Goal: Information Seeking & Learning: Learn about a topic

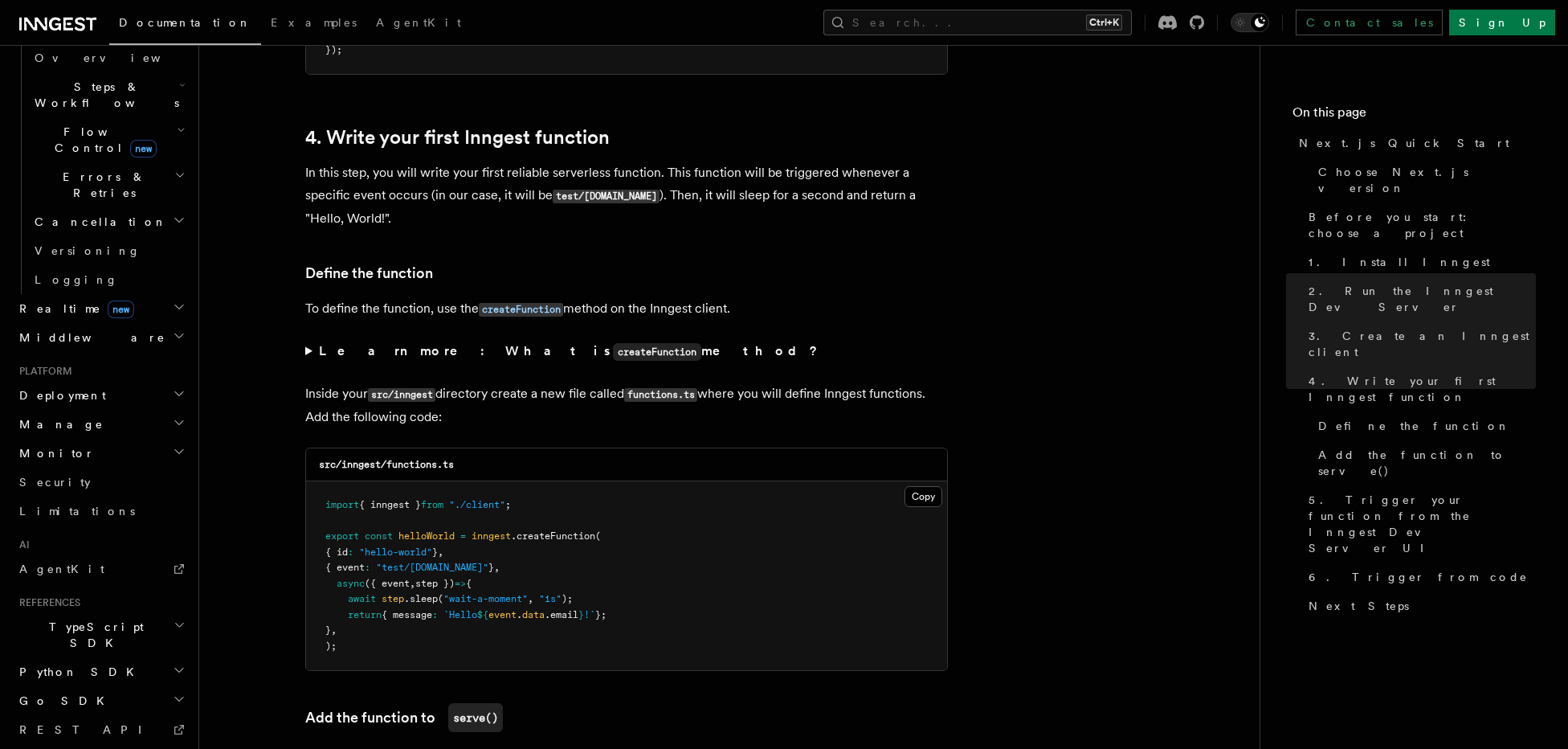
scroll to position [536, 0]
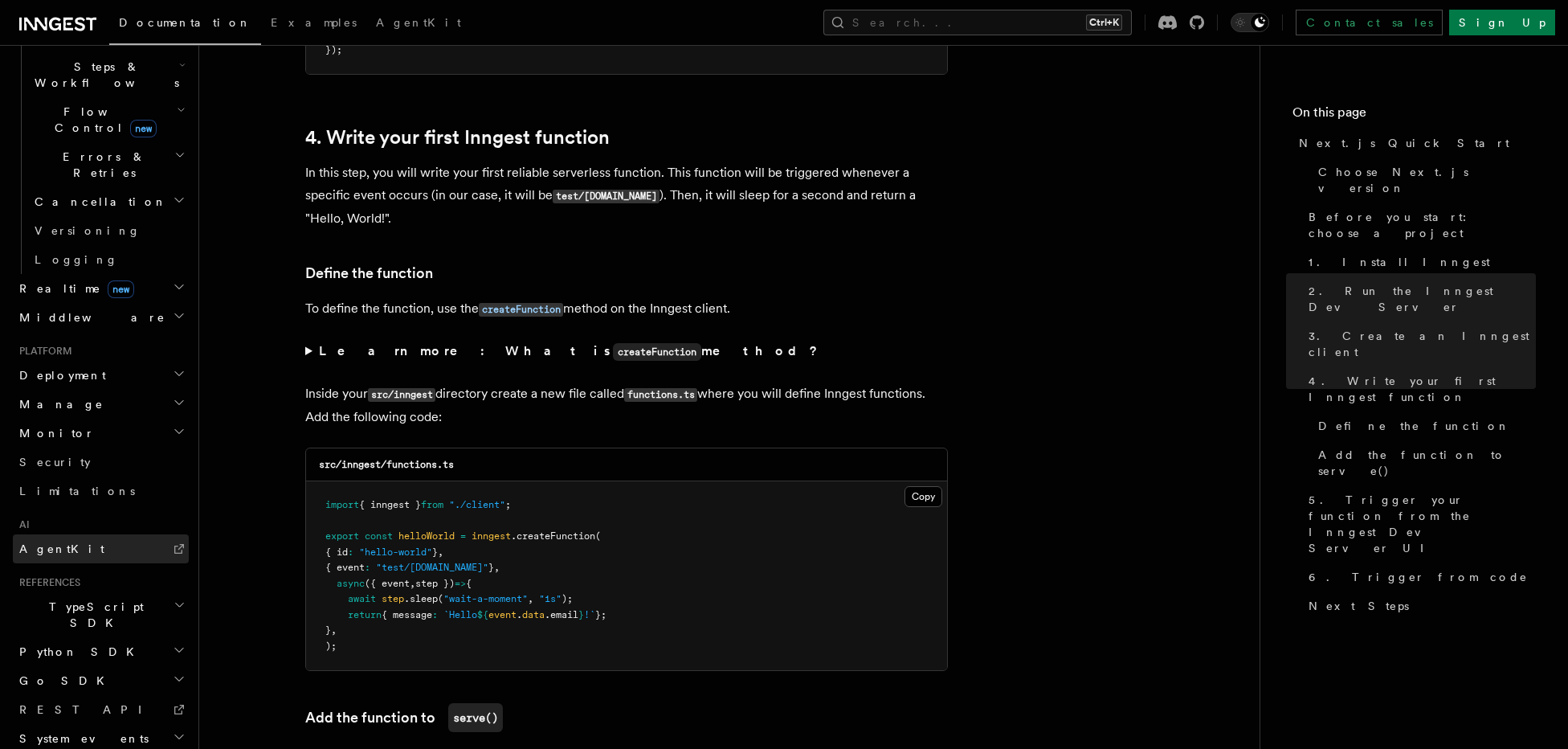
click at [81, 534] on link "AgentKit" at bounding box center [101, 548] width 176 height 29
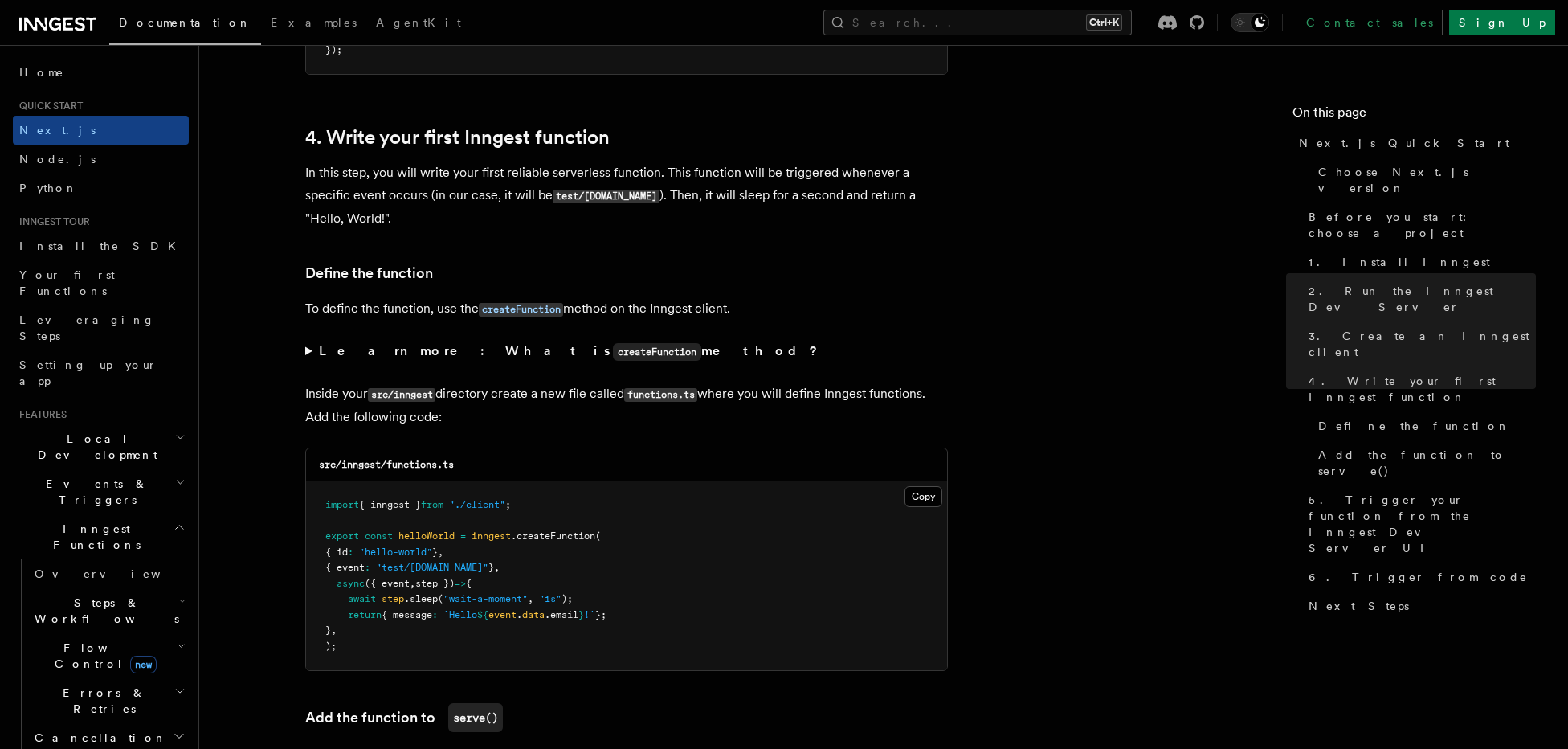
scroll to position [92, 0]
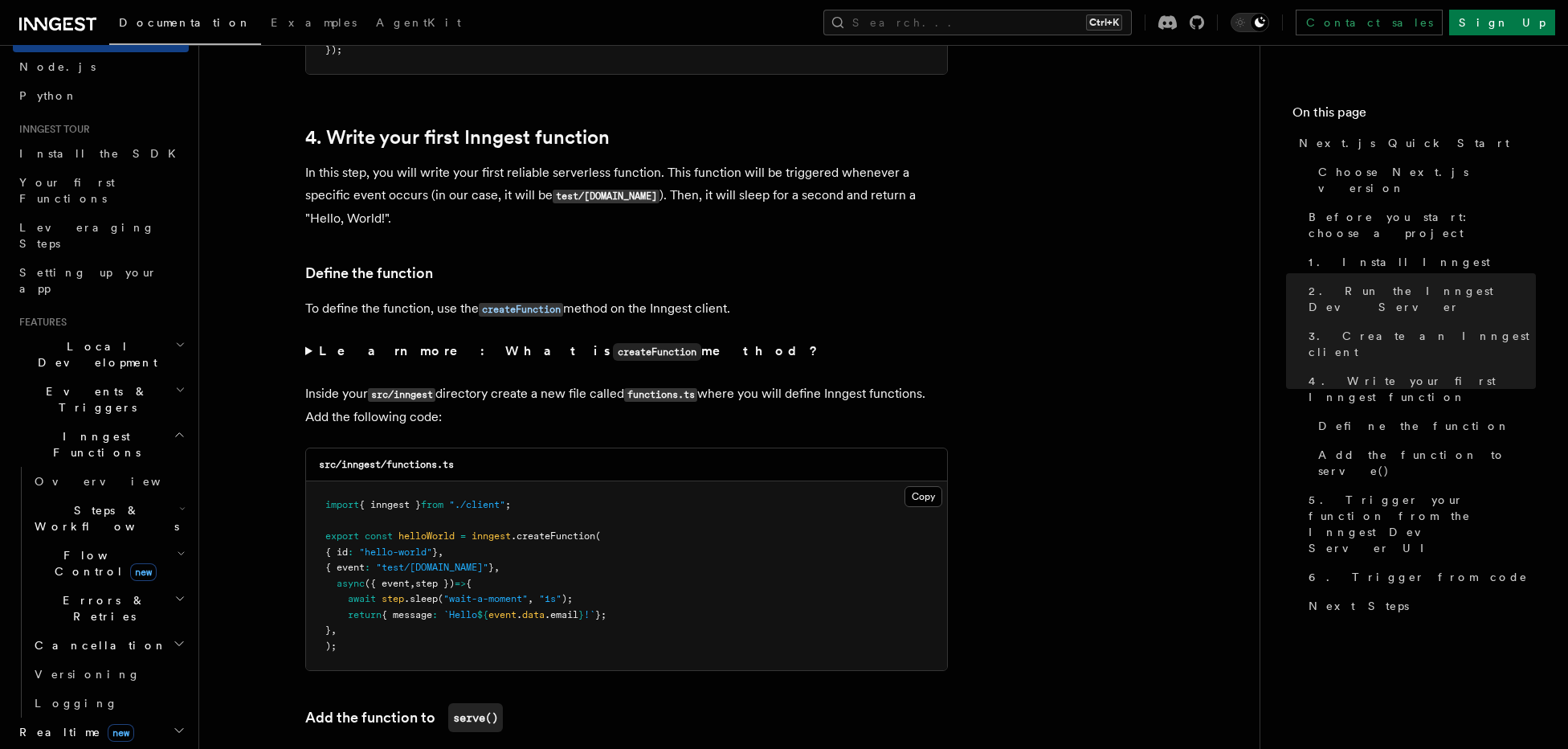
click at [162, 541] on h2 "Flow Control new" at bounding box center [108, 562] width 161 height 45
click at [71, 496] on h2 "Steps & Workflows" at bounding box center [108, 518] width 161 height 45
click at [57, 680] on span "AI Inference" at bounding box center [96, 695] width 93 height 29
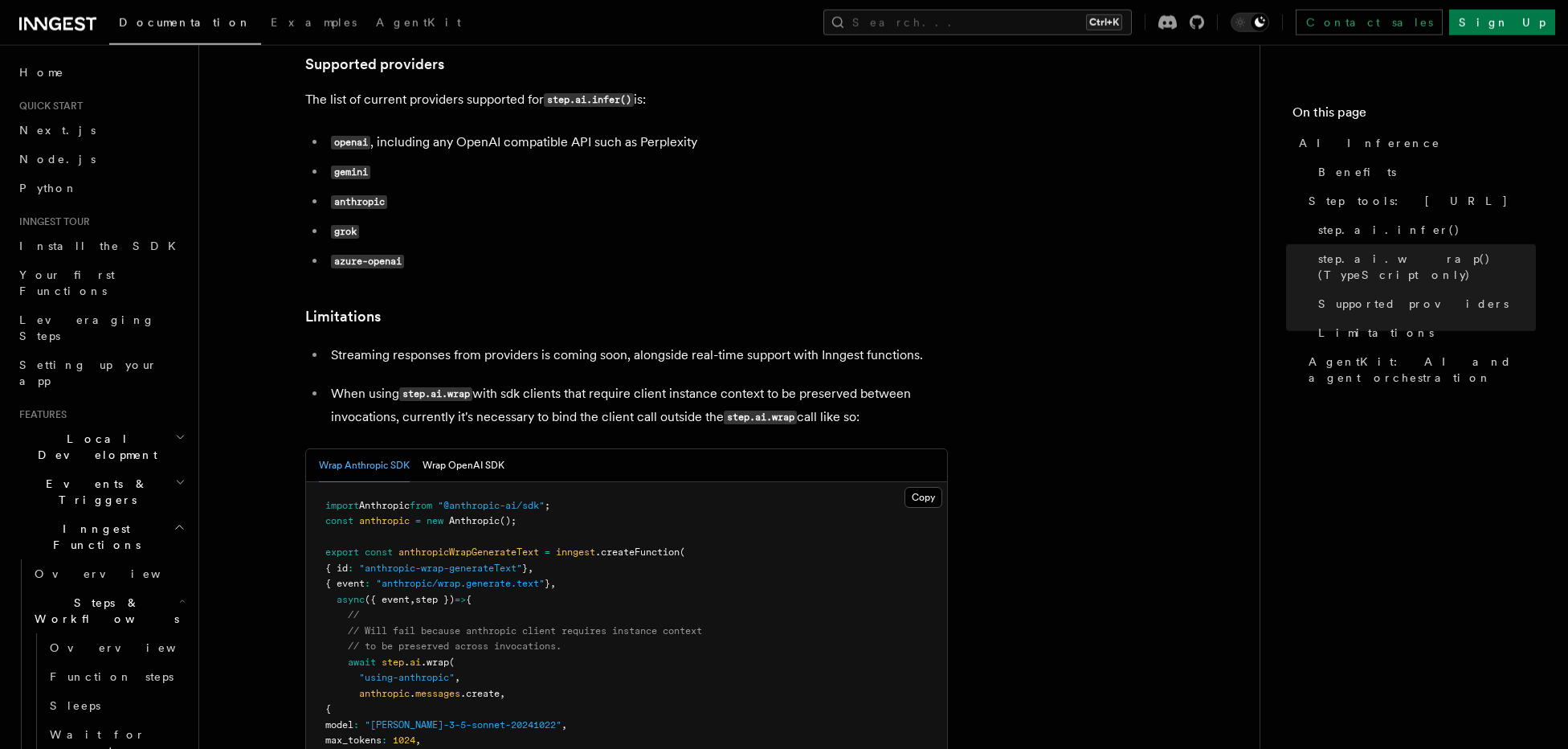
scroll to position [2156, 0]
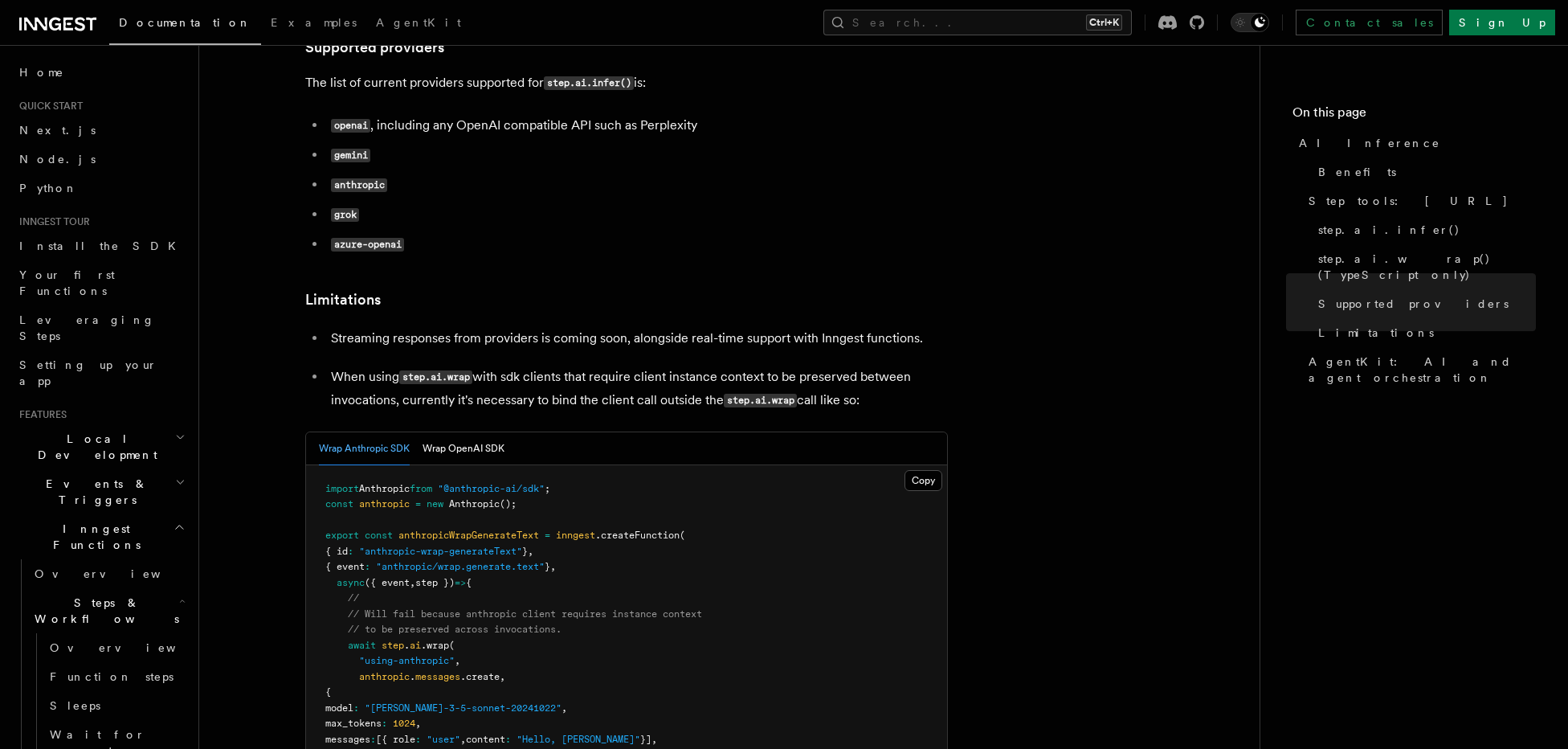
click at [868, 233] on li "azure-openai" at bounding box center [637, 245] width 621 height 23
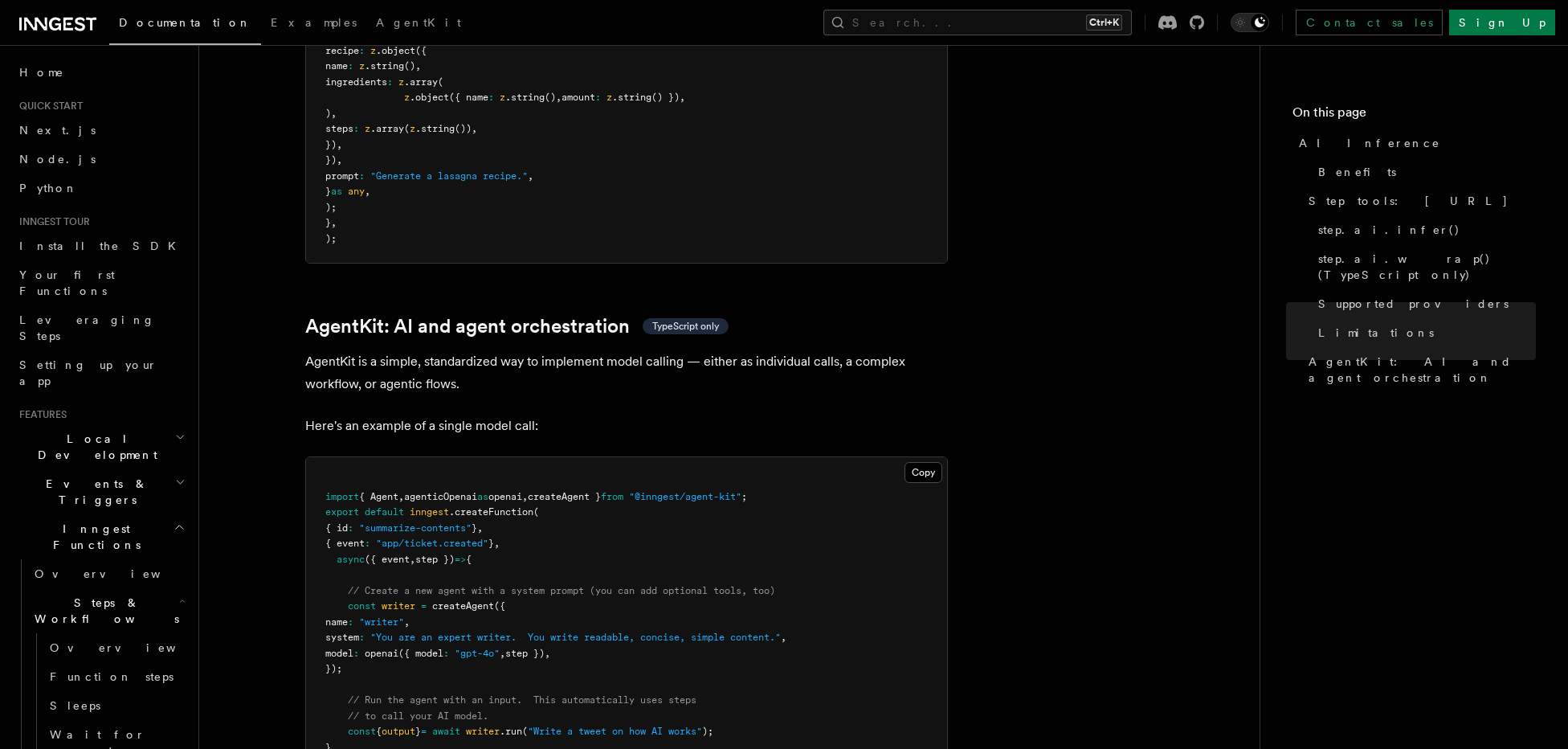
scroll to position [4527, 0]
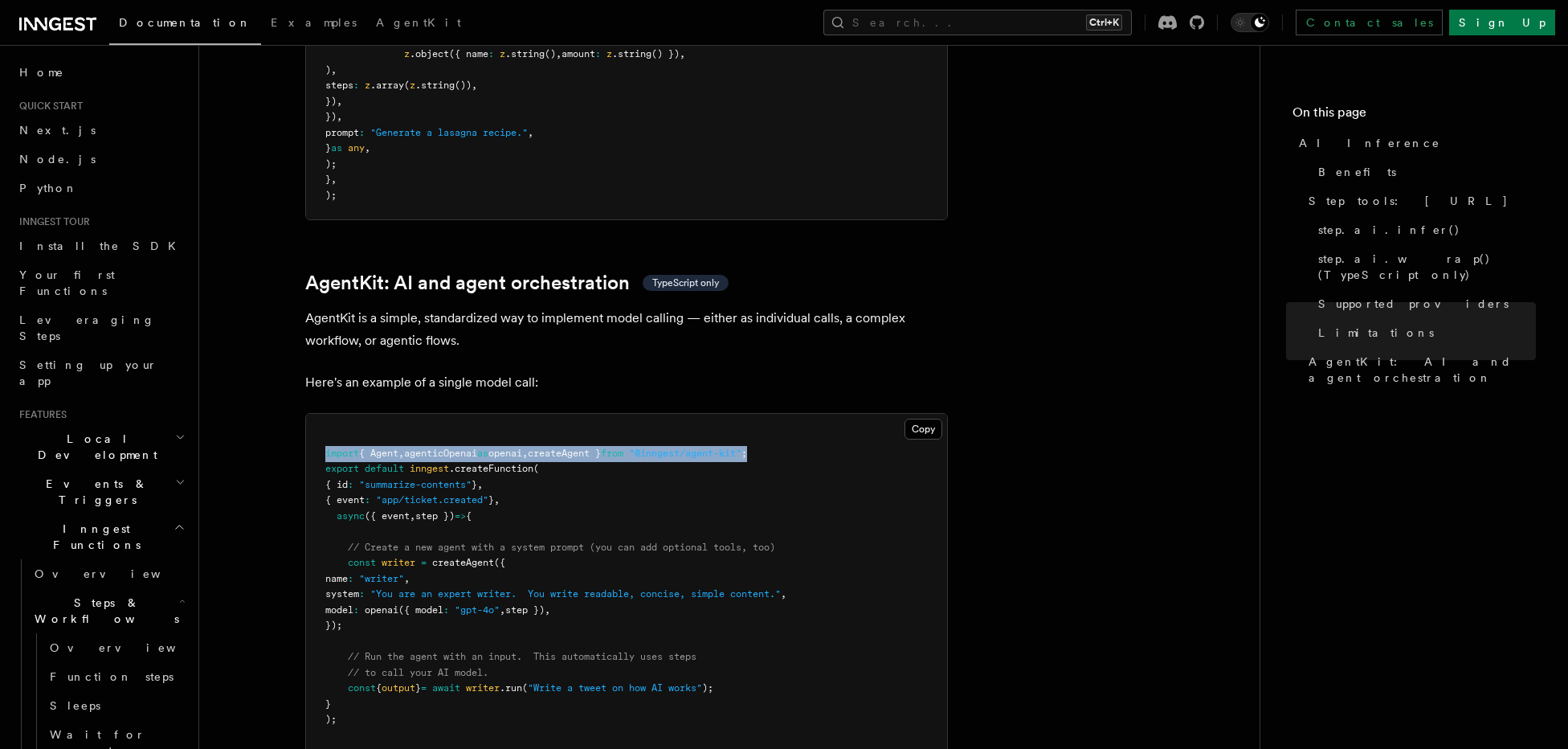
drag, startPoint x: 327, startPoint y: 415, endPoint x: 817, endPoint y: 410, distance: 490.0
click at [817, 414] on pre "import { Agent , agenticOpenai as openai , createAgent } from "@inngest/agent-k…" at bounding box center [627, 586] width 641 height 345
copy span "import { Agent , agenticOpenai as openai , createAgent } from "@inngest/agent-k…"
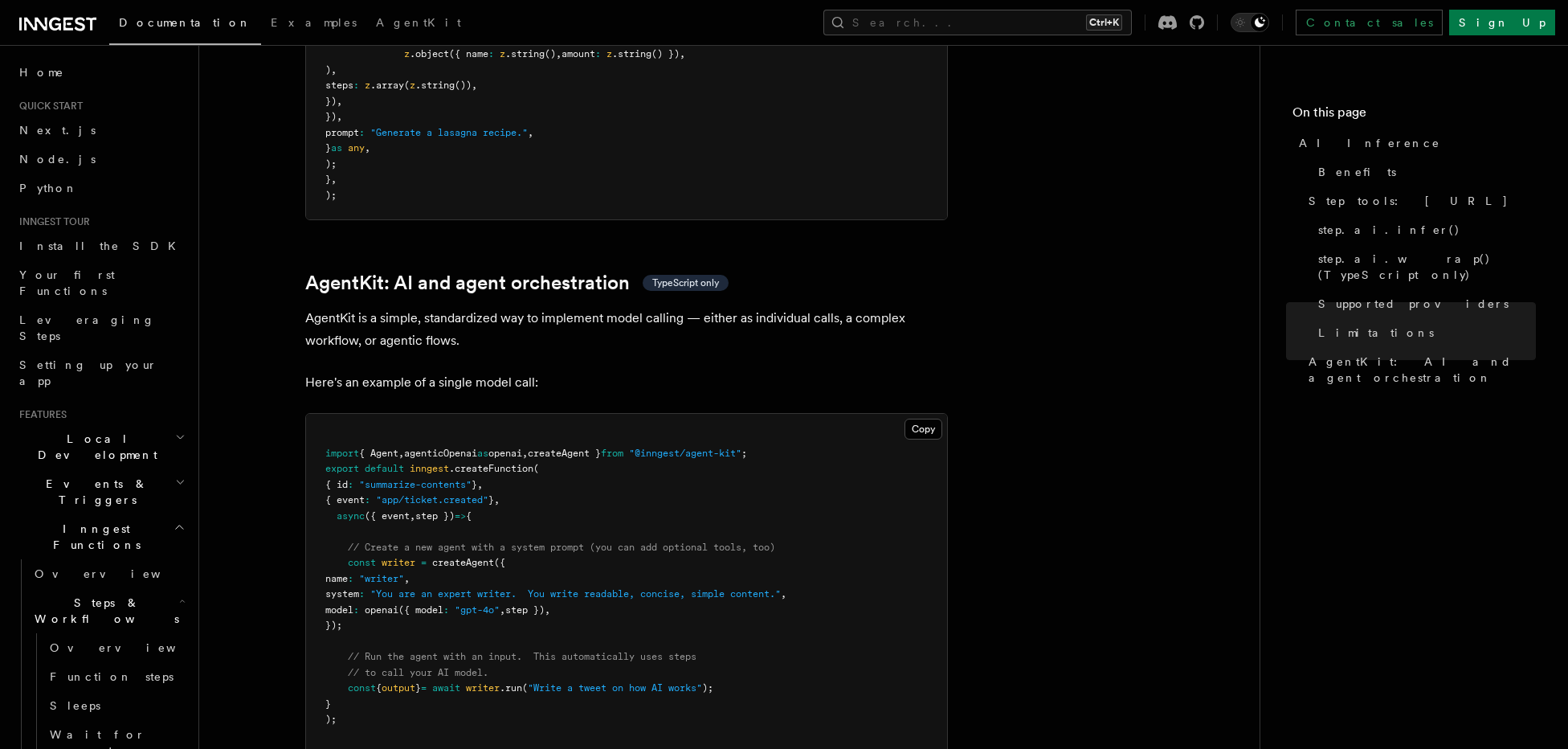
drag, startPoint x: 348, startPoint y: 507, endPoint x: 372, endPoint y: 657, distance: 151.9
click at [372, 657] on pre "import { Agent , agenticOpenai as openai , createAgent } from "@inngest/agent-k…" at bounding box center [627, 586] width 641 height 345
copy code "// Create a new agent with a system prompt (you can add optional tools, too) co…"
click at [758, 475] on pre "import { Agent , agenticOpenai as openai , createAgent } from "@inngest/agent-k…" at bounding box center [627, 586] width 641 height 345
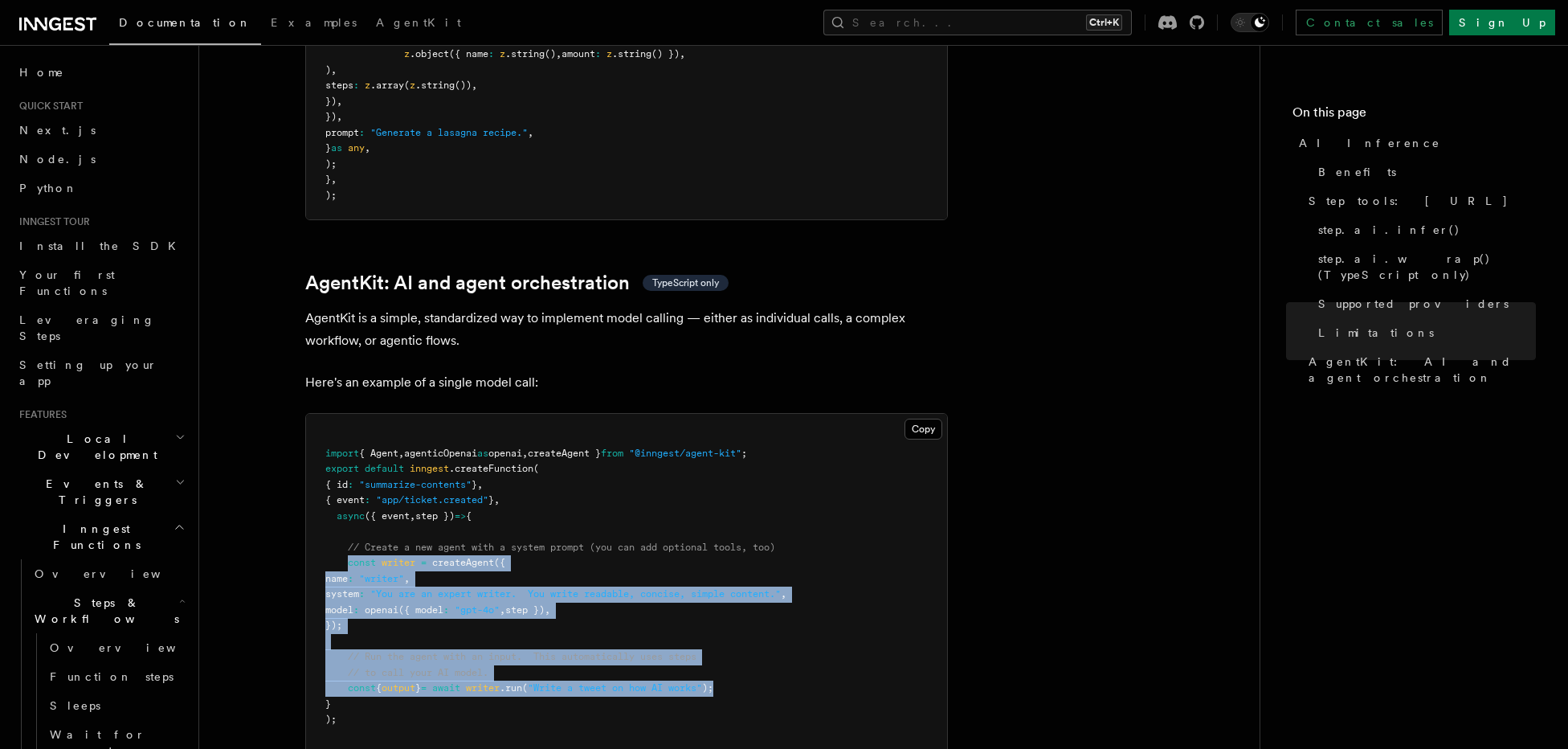
drag, startPoint x: 349, startPoint y: 522, endPoint x: 752, endPoint y: 646, distance: 421.6
click at [752, 646] on pre "import { Agent , agenticOpenai as openai , createAgent } from "@inngest/agent-k…" at bounding box center [627, 586] width 641 height 345
copy code "const writer = createAgent ({ name : "writer" , system : "You are an expert wri…"
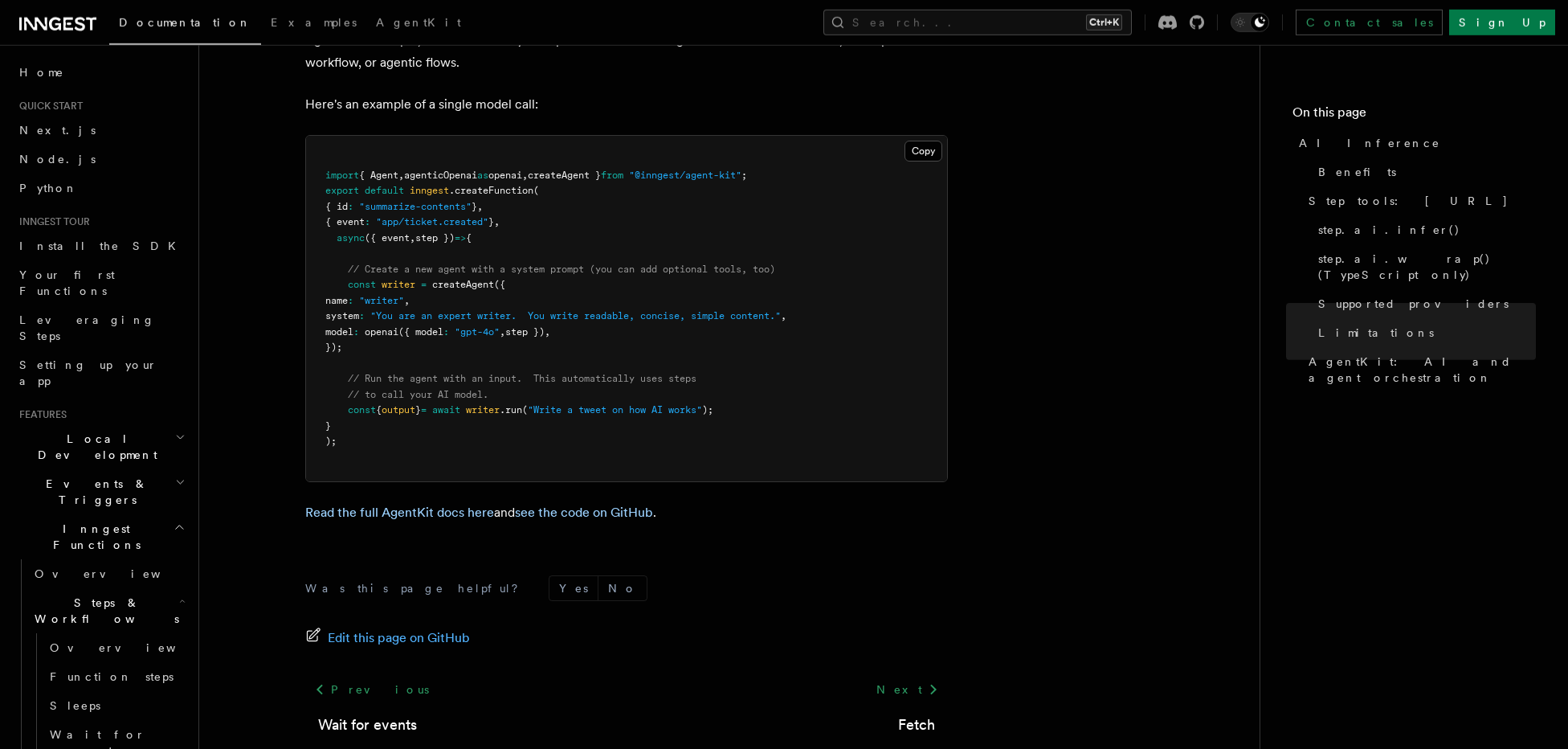
scroll to position [4859, 0]
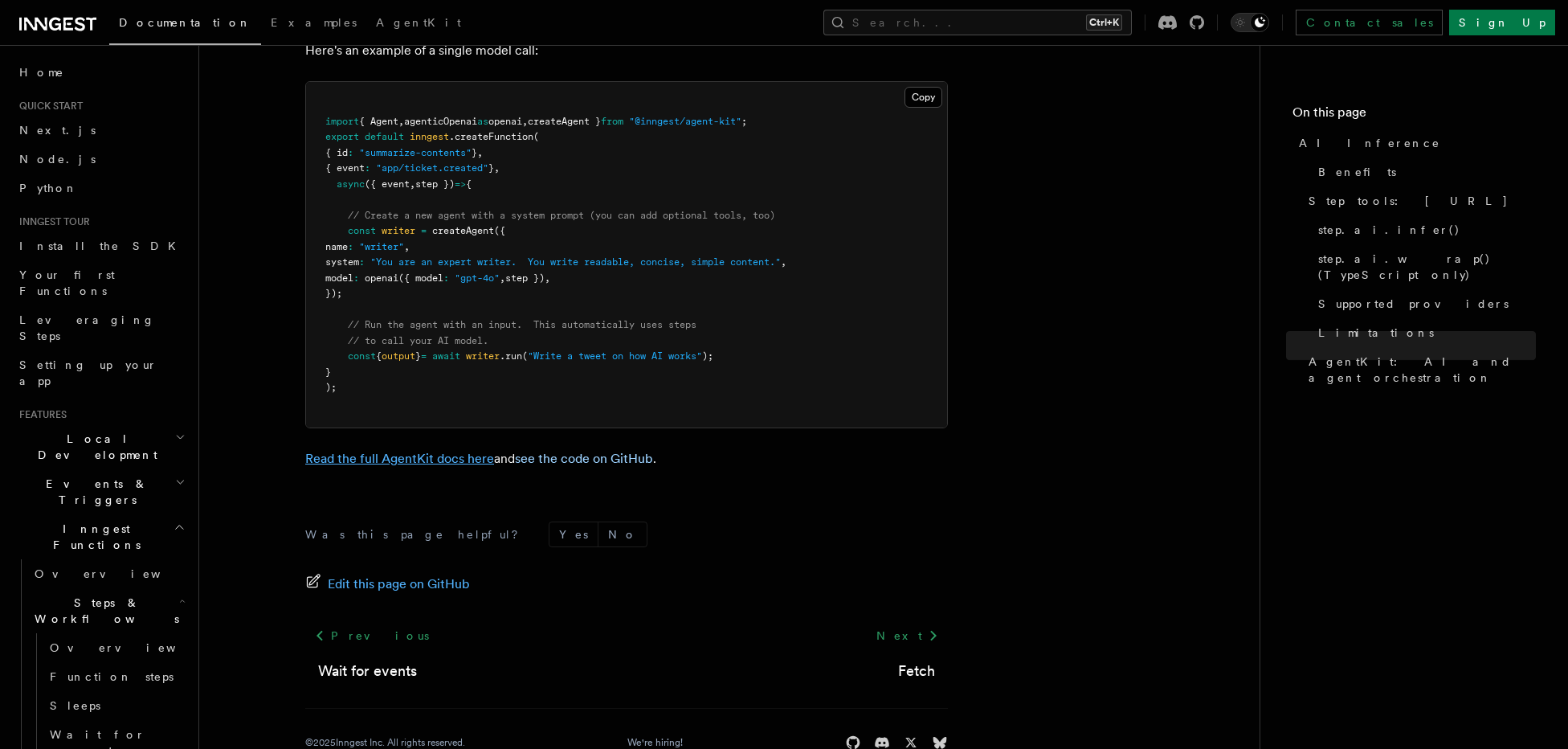
click at [438, 451] on link "Read the full AgentKit docs here" at bounding box center [400, 459] width 188 height 15
